Goal: Task Accomplishment & Management: Use online tool/utility

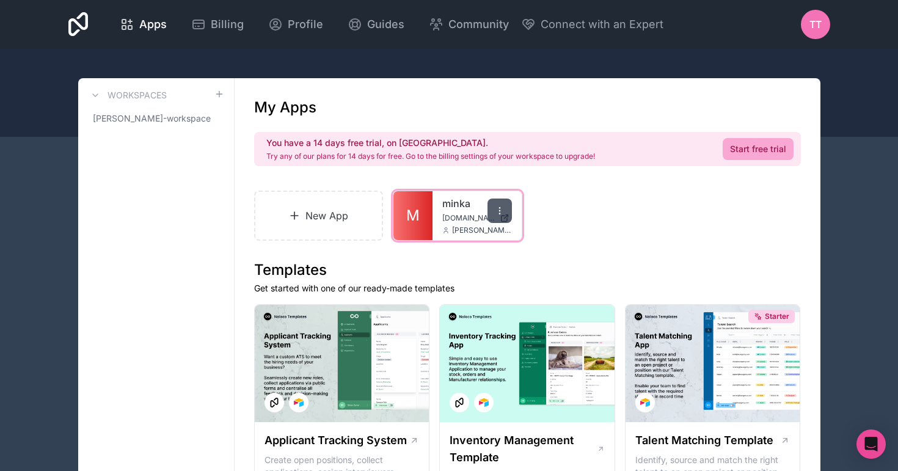
click at [496, 211] on icon at bounding box center [500, 211] width 10 height 10
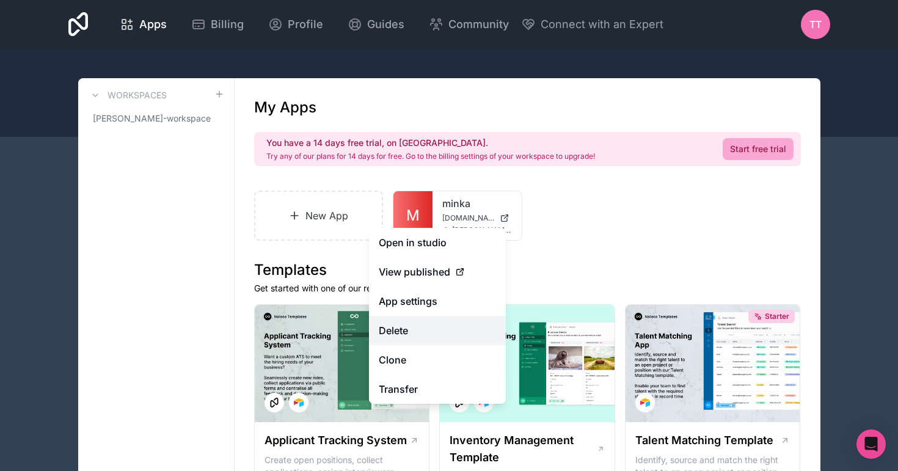
click at [434, 332] on button "Delete" at bounding box center [437, 330] width 137 height 29
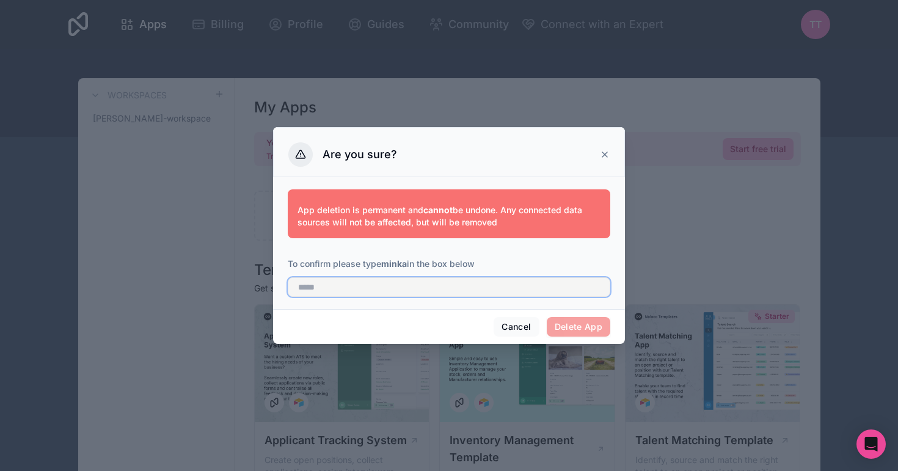
click at [432, 285] on input "text" at bounding box center [449, 287] width 322 height 20
type input "*****"
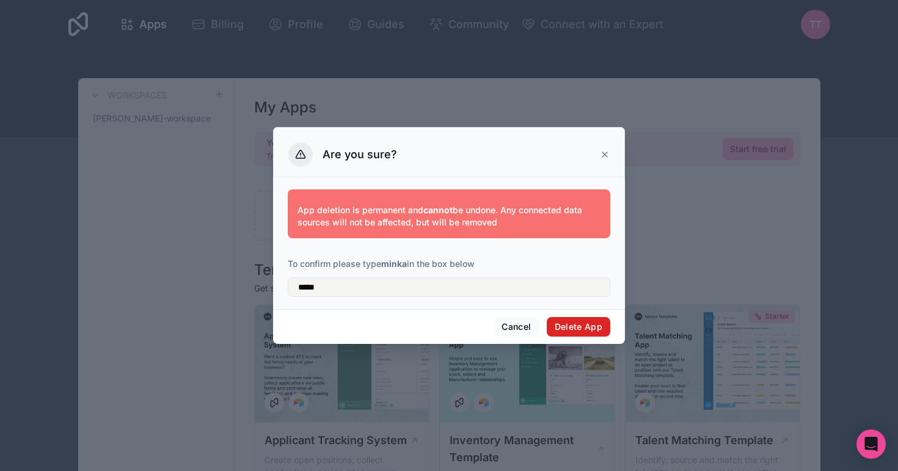
click at [578, 322] on button "Delete App" at bounding box center [579, 327] width 64 height 20
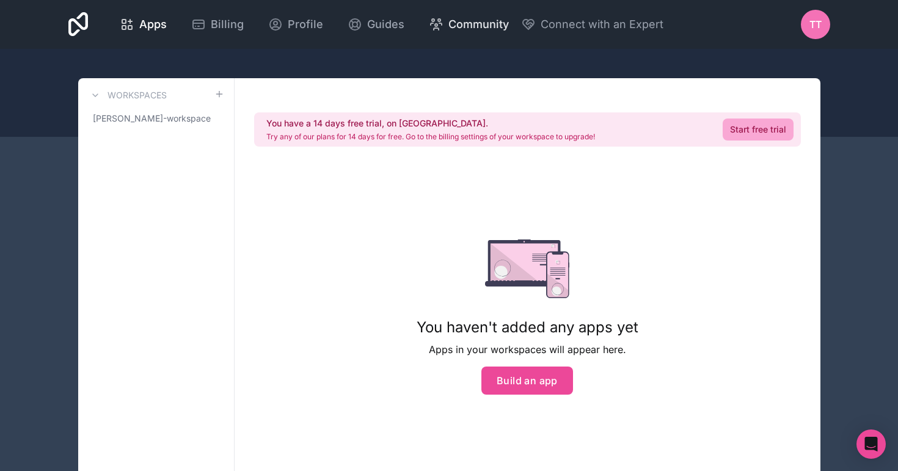
click at [478, 27] on span "Community" at bounding box center [478, 24] width 60 height 17
click at [559, 365] on div "You haven't added any apps yet Apps in your workspaces will appear here. Build …" at bounding box center [528, 316] width 222 height 155
click at [550, 384] on button "Build an app" at bounding box center [527, 380] width 92 height 28
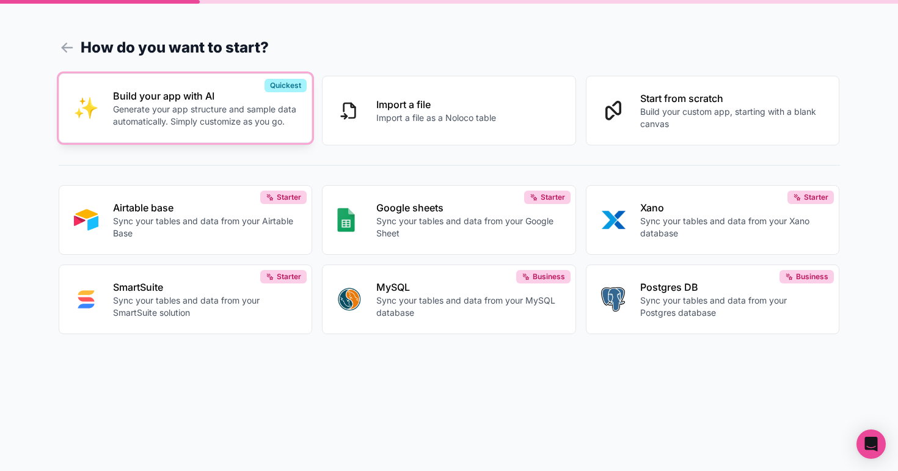
click at [224, 108] on p "Generate your app structure and sample data automatically. Simply customize as …" at bounding box center [205, 115] width 184 height 24
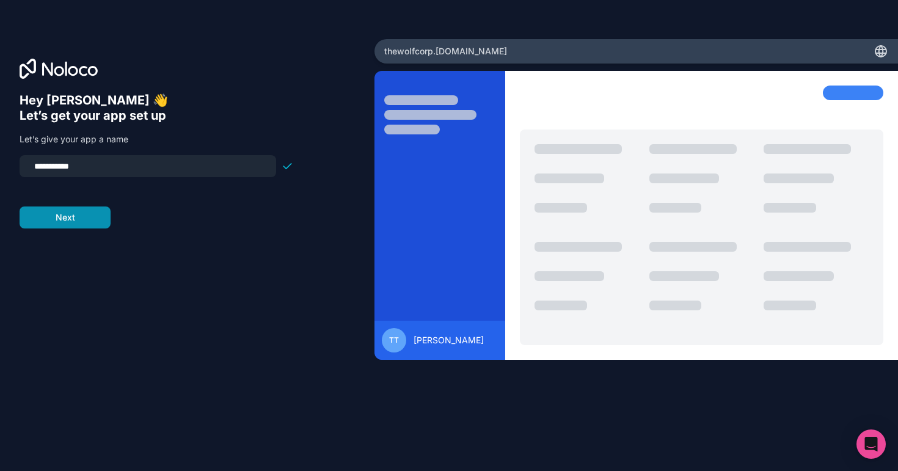
click at [97, 225] on button "Next" at bounding box center [65, 217] width 91 height 22
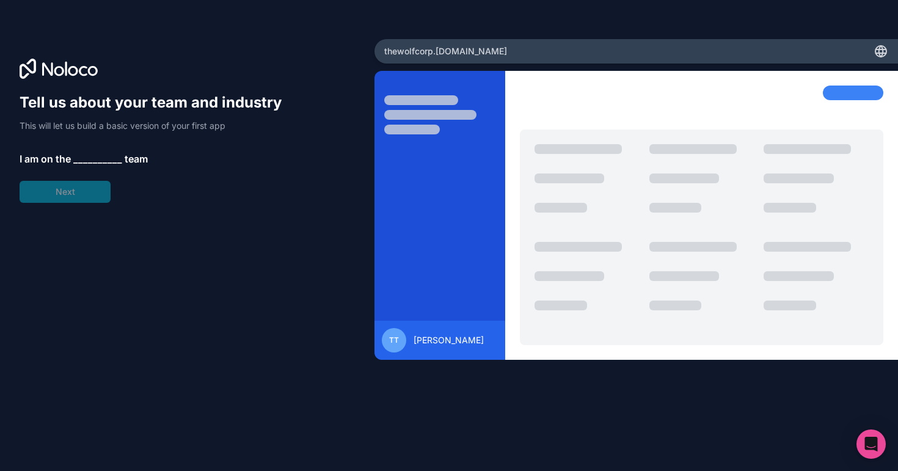
click at [90, 187] on div "Tell us about your team and industry This will let us build a basic version of …" at bounding box center [157, 148] width 274 height 110
click at [93, 158] on span "__________" at bounding box center [97, 158] width 49 height 15
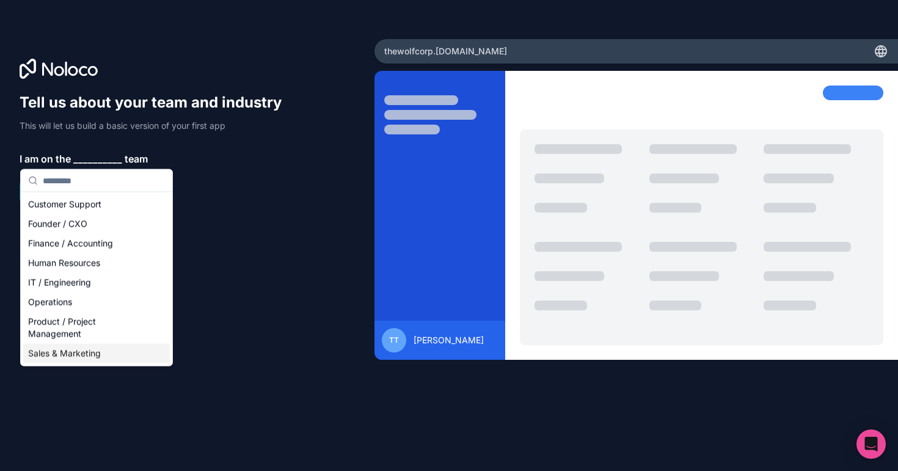
click at [78, 354] on div "Sales & Marketing" at bounding box center [96, 354] width 147 height 20
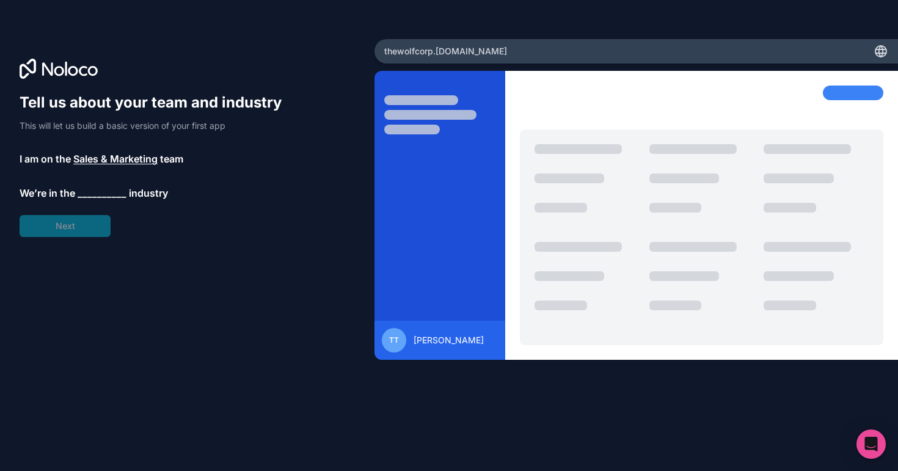
click at [103, 187] on span "__________" at bounding box center [102, 193] width 49 height 15
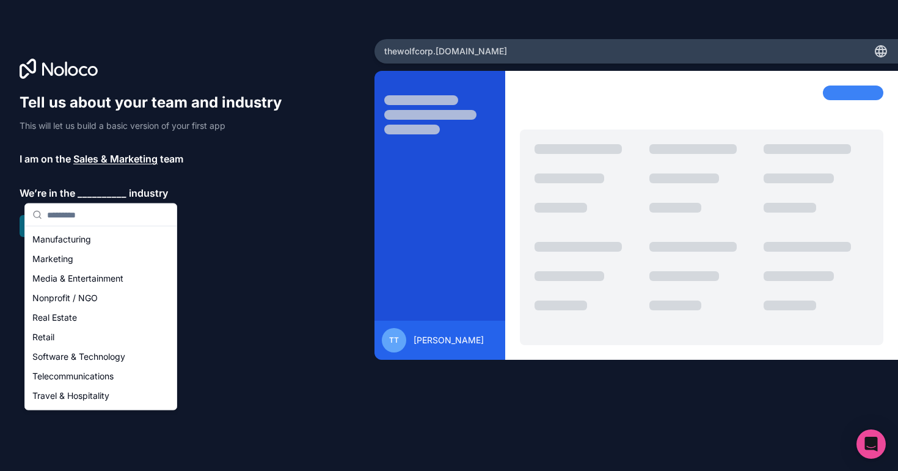
scroll to position [191, 0]
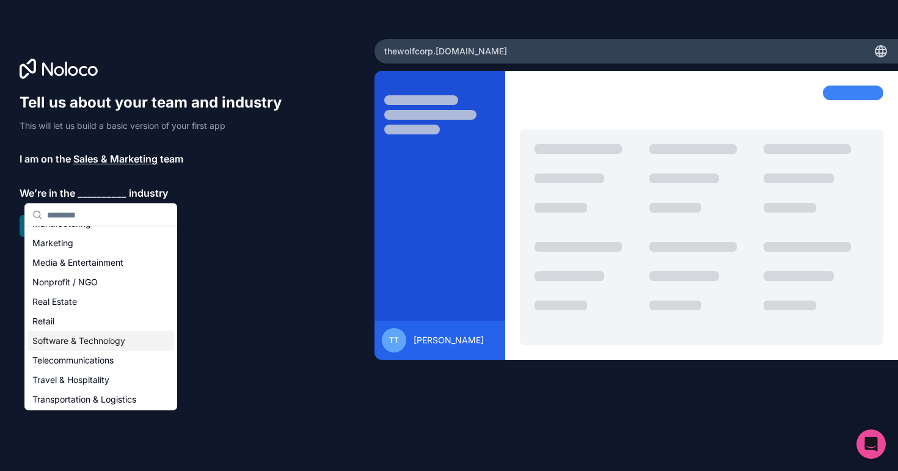
drag, startPoint x: 79, startPoint y: 317, endPoint x: 83, endPoint y: 345, distance: 28.3
click at [83, 345] on div "Accounting Automotive Construction Education Financial Services Healthcare HR &…" at bounding box center [100, 253] width 147 height 430
click at [83, 345] on div "Software & Technology" at bounding box center [100, 341] width 147 height 20
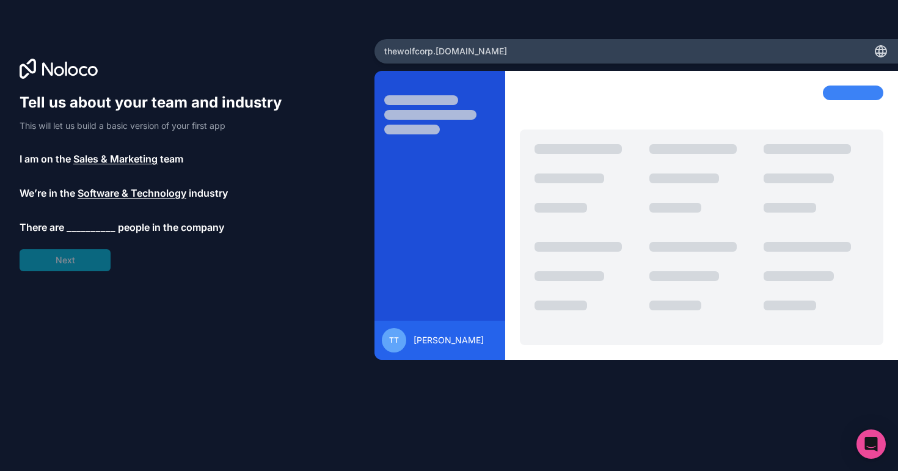
click at [95, 225] on span "__________" at bounding box center [91, 227] width 49 height 15
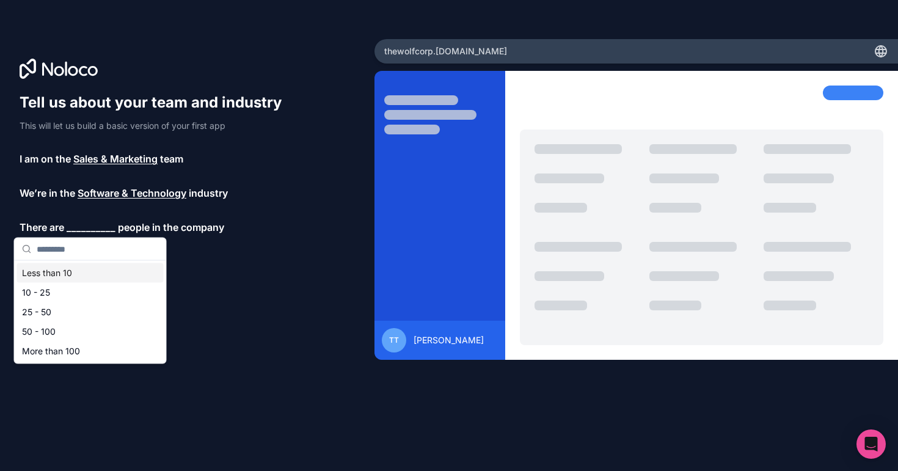
click at [86, 274] on div "Less than 10" at bounding box center [90, 273] width 147 height 20
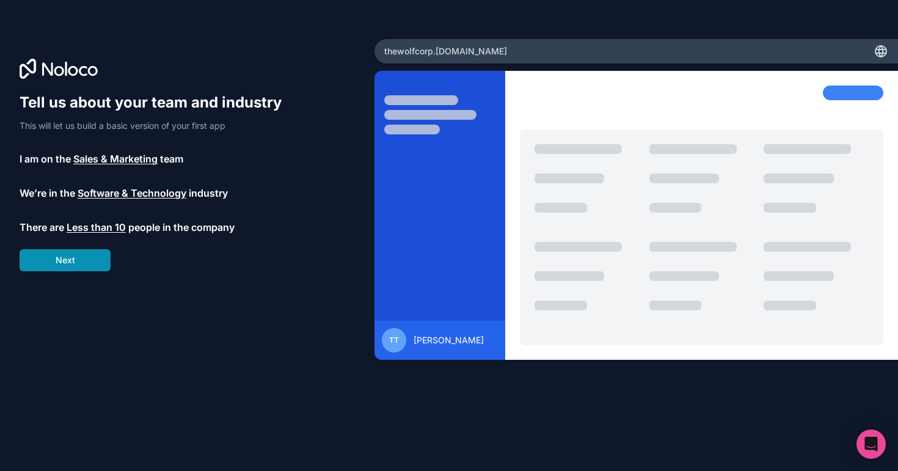
click at [85, 264] on button "Next" at bounding box center [65, 260] width 91 height 22
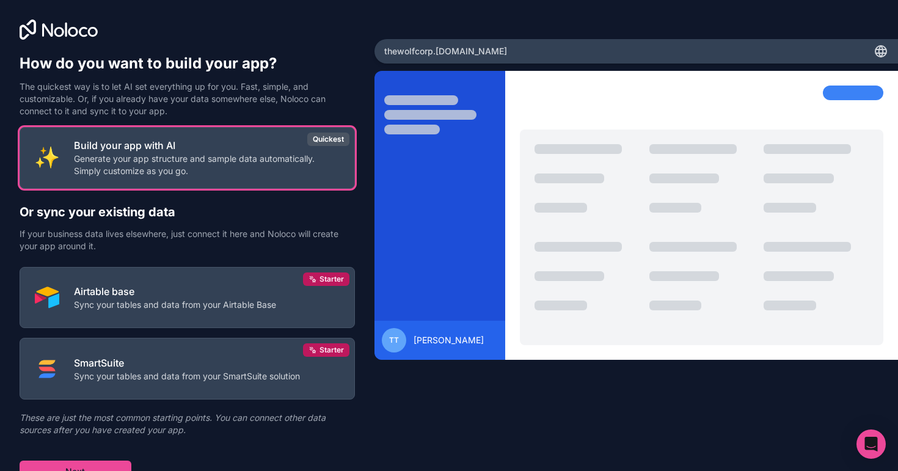
scroll to position [12, 0]
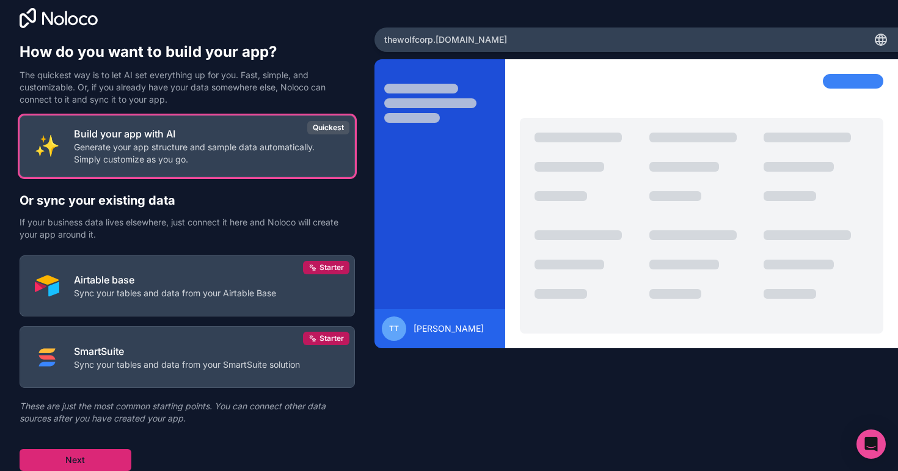
click at [106, 451] on button "Next" at bounding box center [76, 460] width 112 height 22
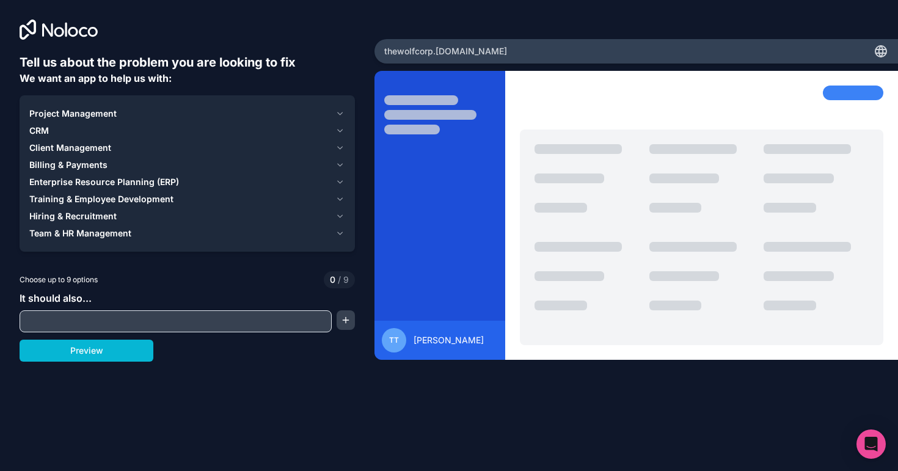
click at [167, 309] on div "It should also..." at bounding box center [187, 312] width 335 height 42
click at [167, 314] on input "text" at bounding box center [176, 321] width 306 height 17
type input "*"
